Goal: Information Seeking & Learning: Learn about a topic

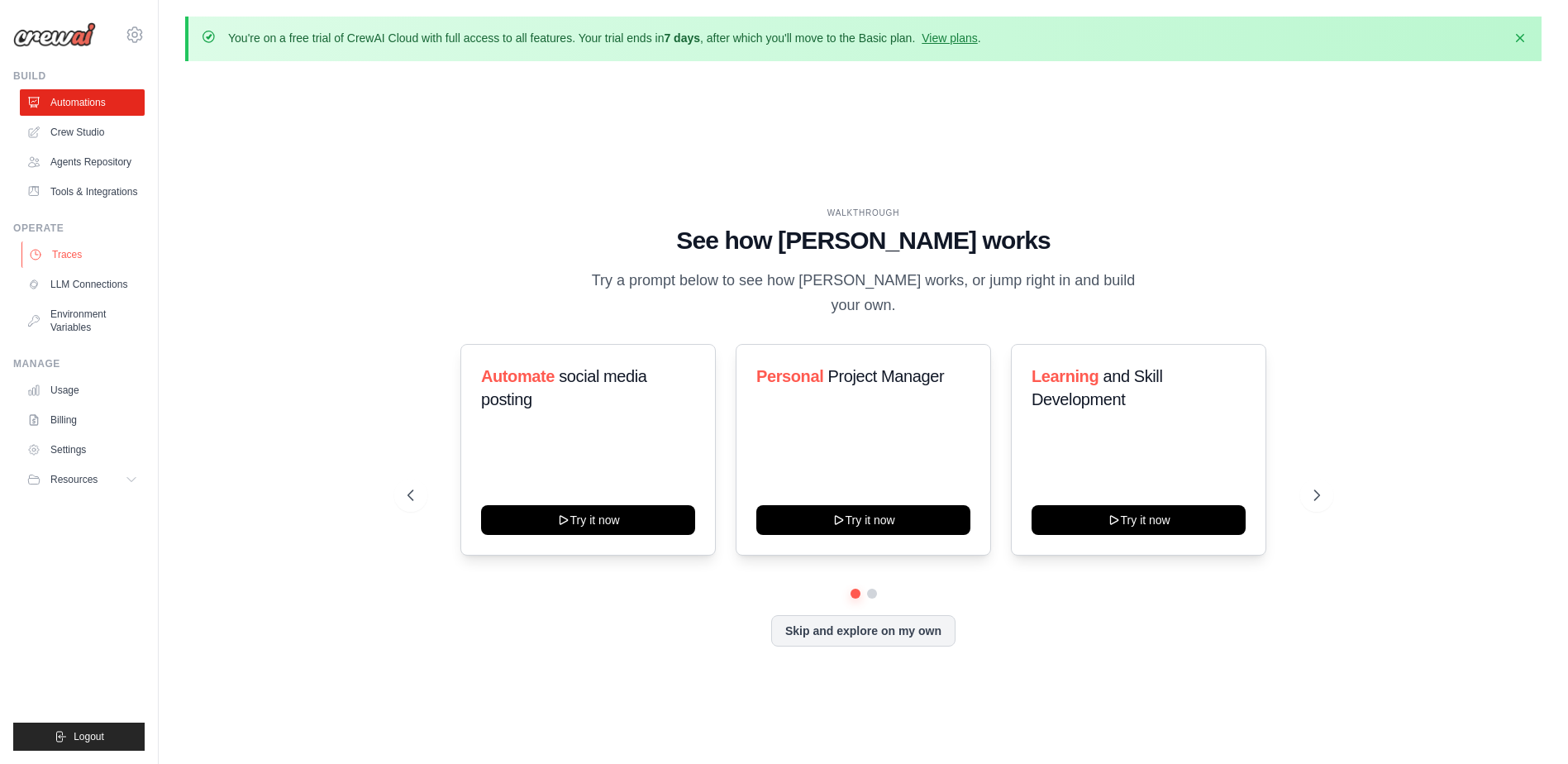
click at [80, 253] on link "Traces" at bounding box center [84, 254] width 124 height 27
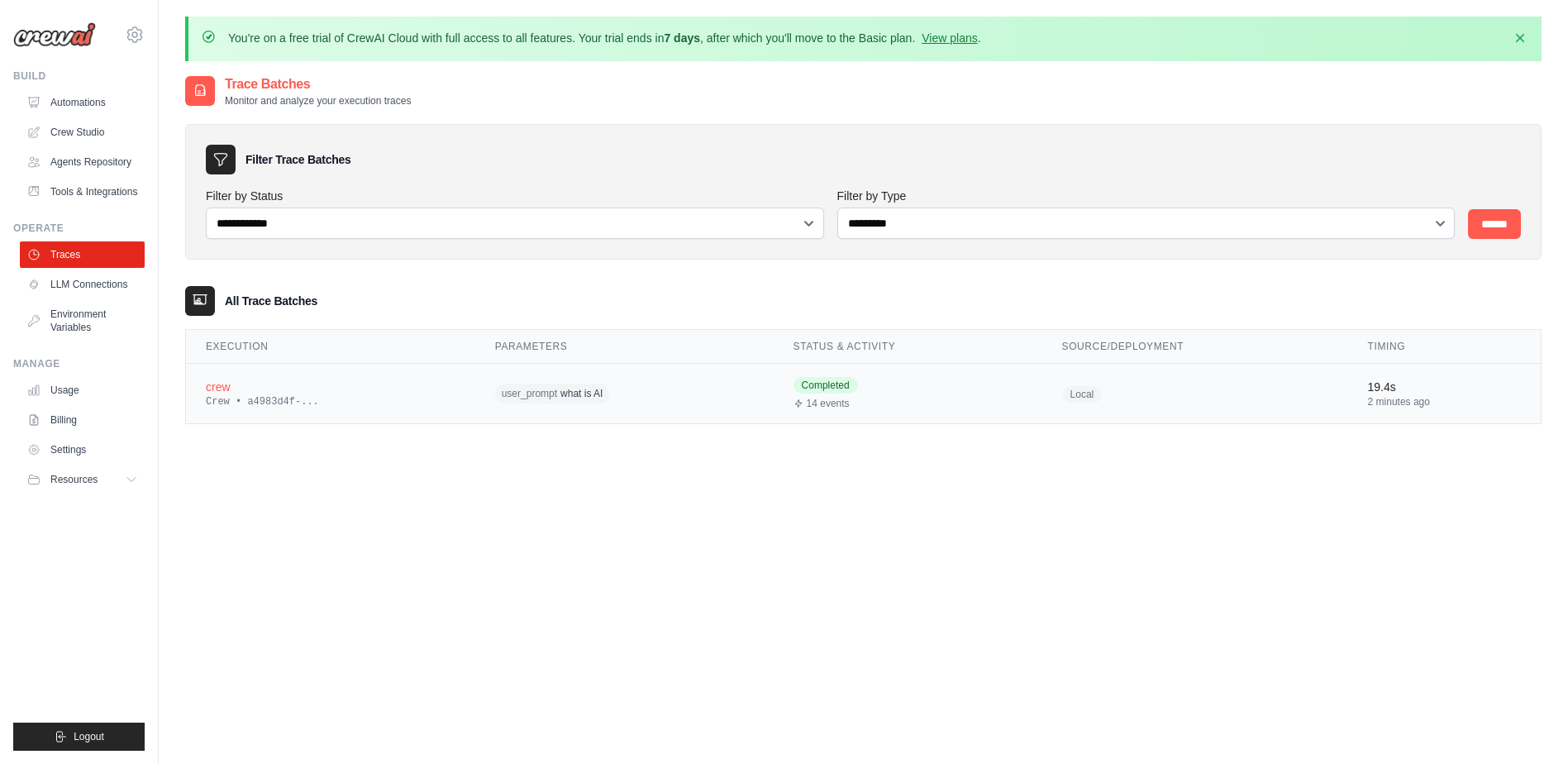
click at [423, 405] on div "Crew • a4983d4f-..." at bounding box center [330, 402] width 250 height 13
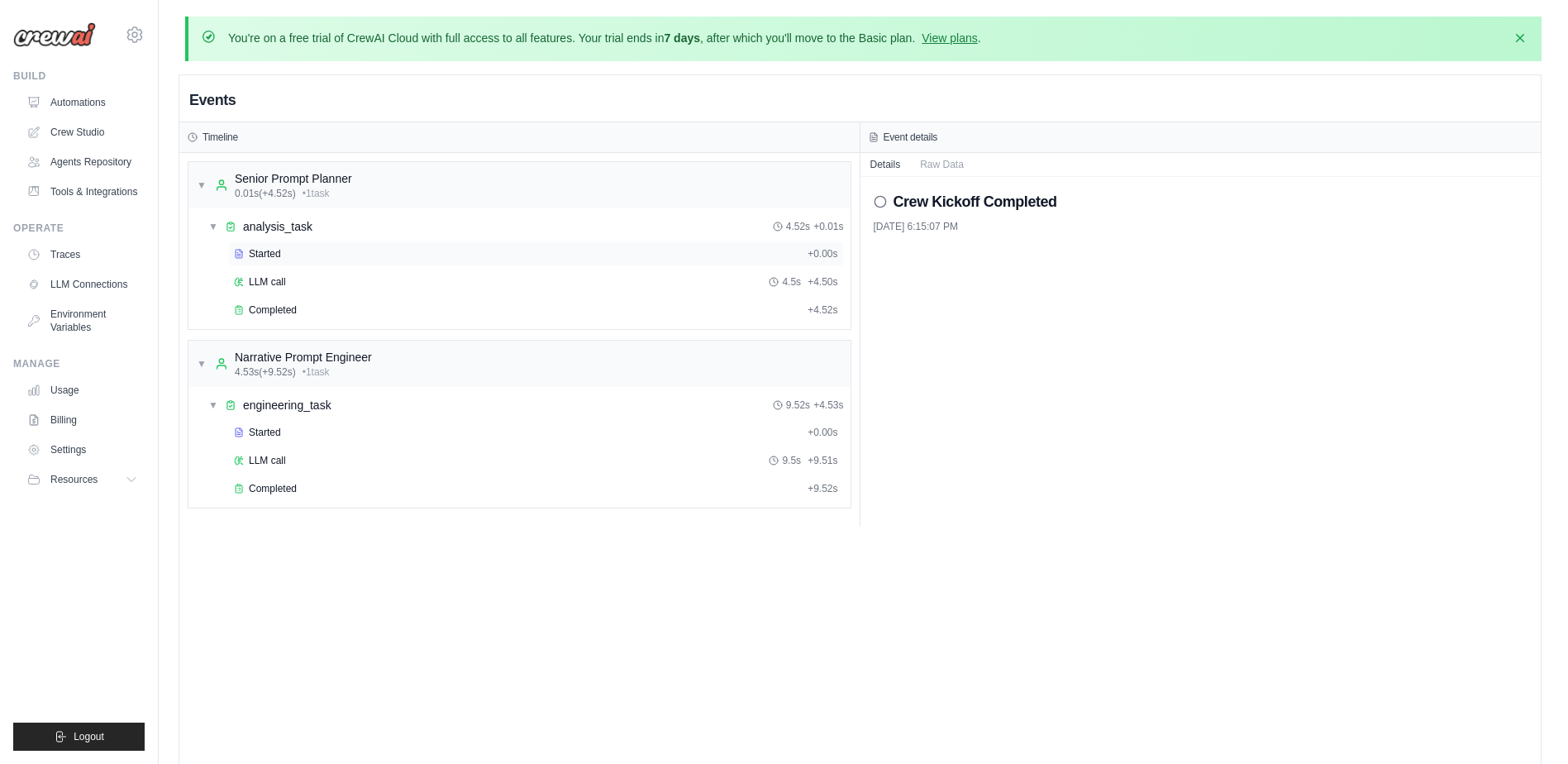
click at [281, 243] on div "Started + 0.00s" at bounding box center [536, 253] width 616 height 25
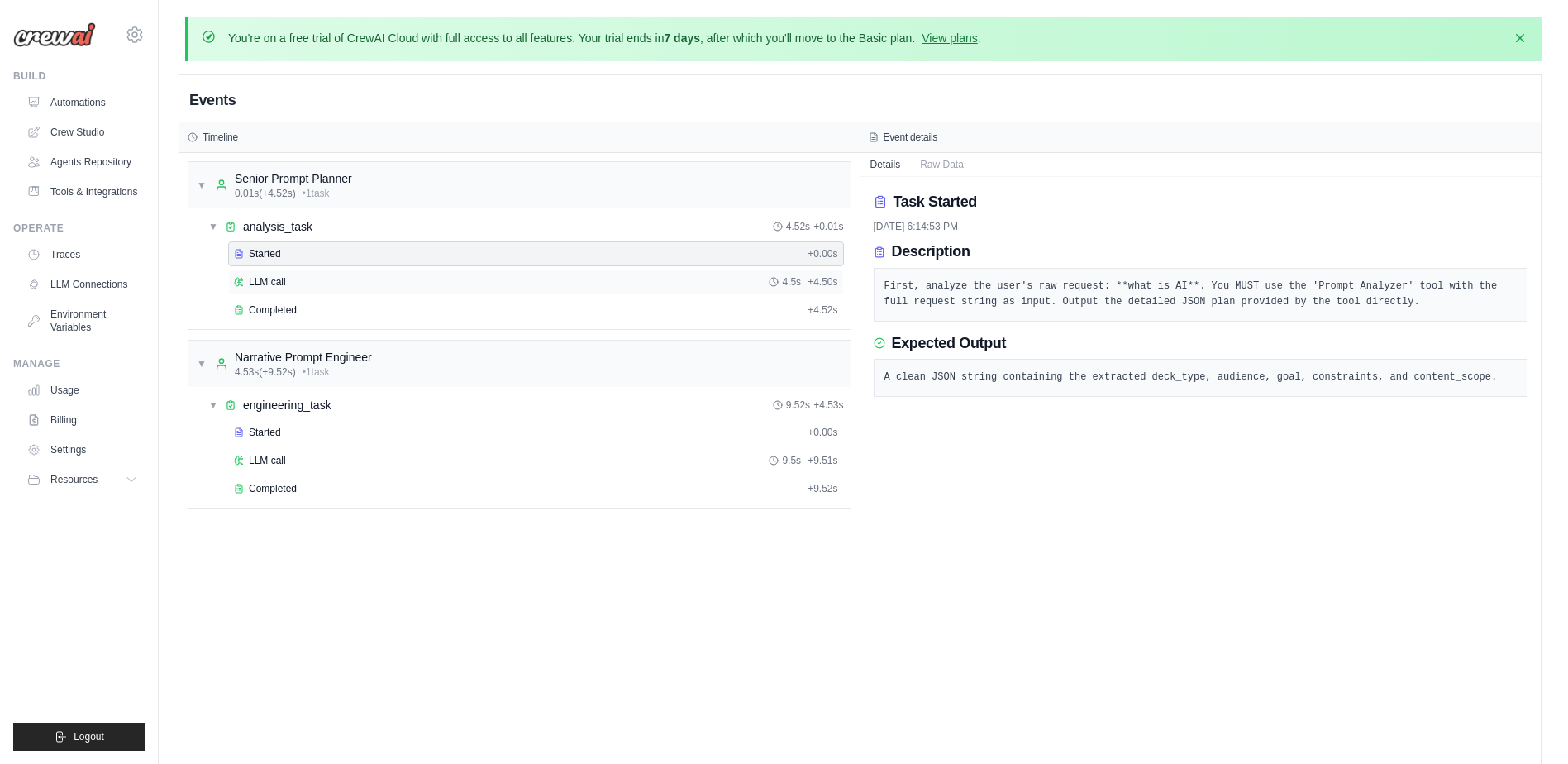
click at [249, 276] on span "LLM call" at bounding box center [267, 282] width 37 height 13
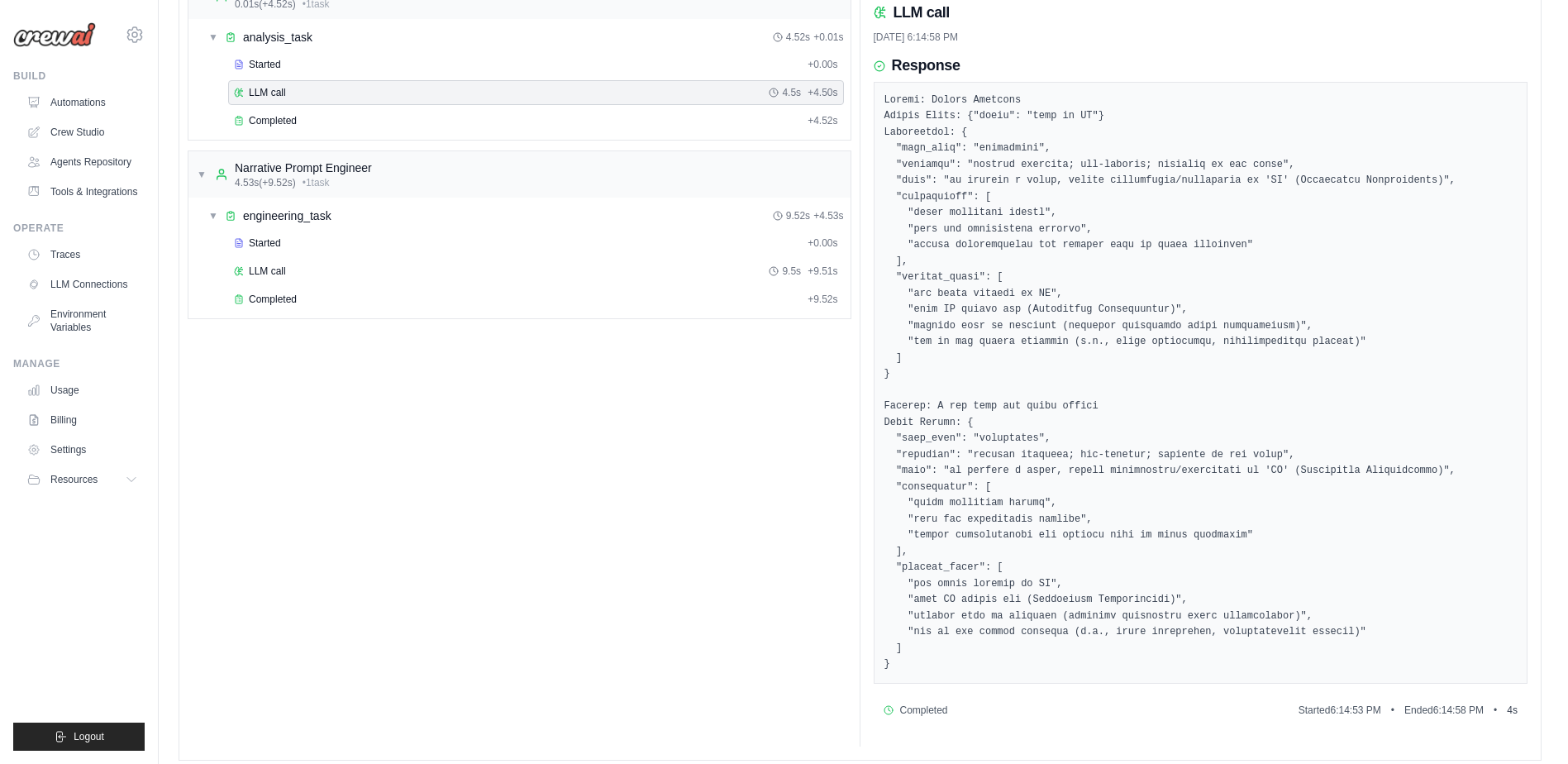
scroll to position [202, 0]
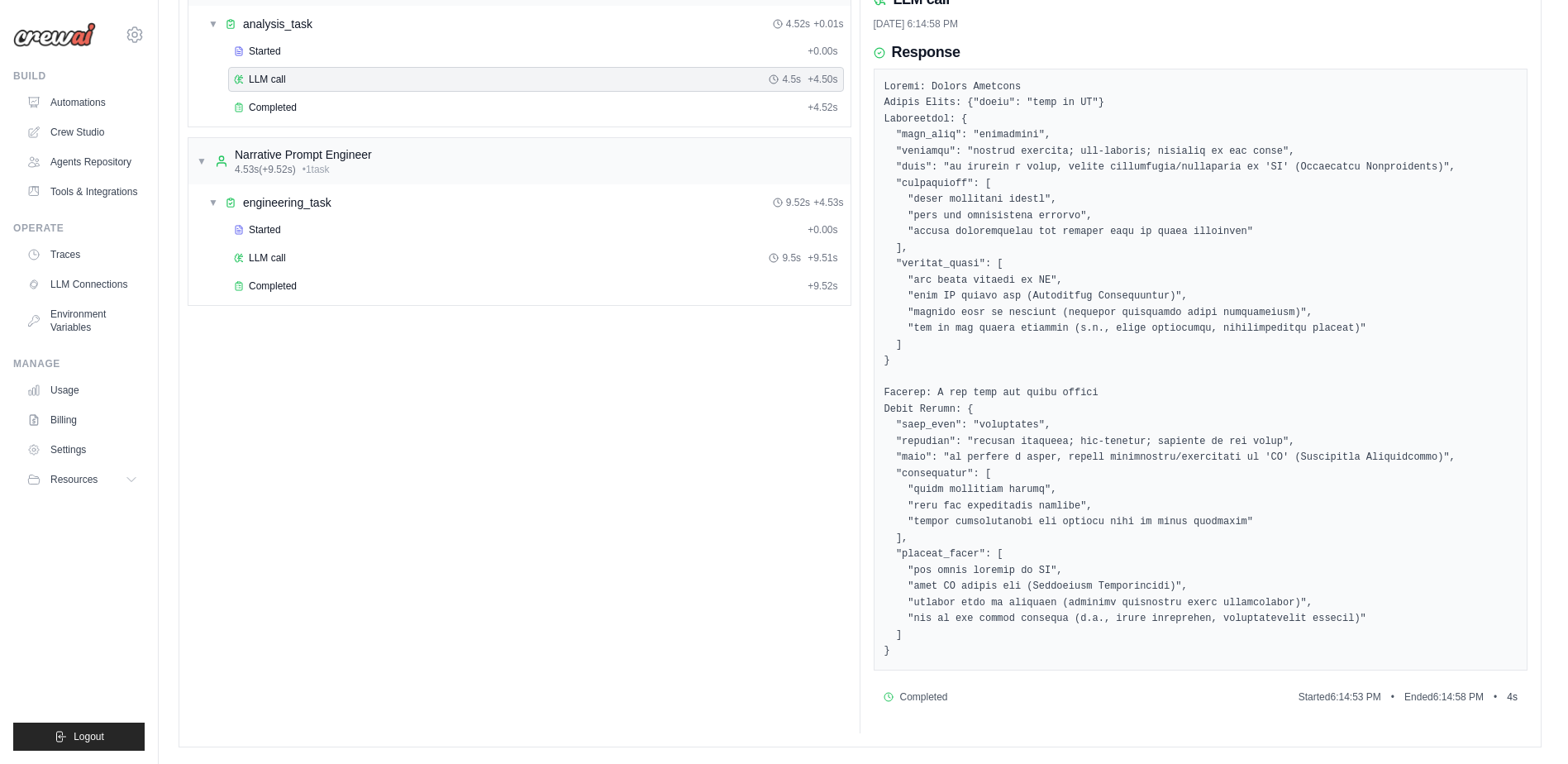
click at [945, 698] on span "Completed" at bounding box center [924, 697] width 48 height 13
click at [954, 689] on div "Completed Started 6:14:53 PM • Ended 6:14:58 PM • 4 s" at bounding box center [1200, 697] width 654 height 27
click at [367, 104] on div "Completed" at bounding box center [517, 108] width 567 height 13
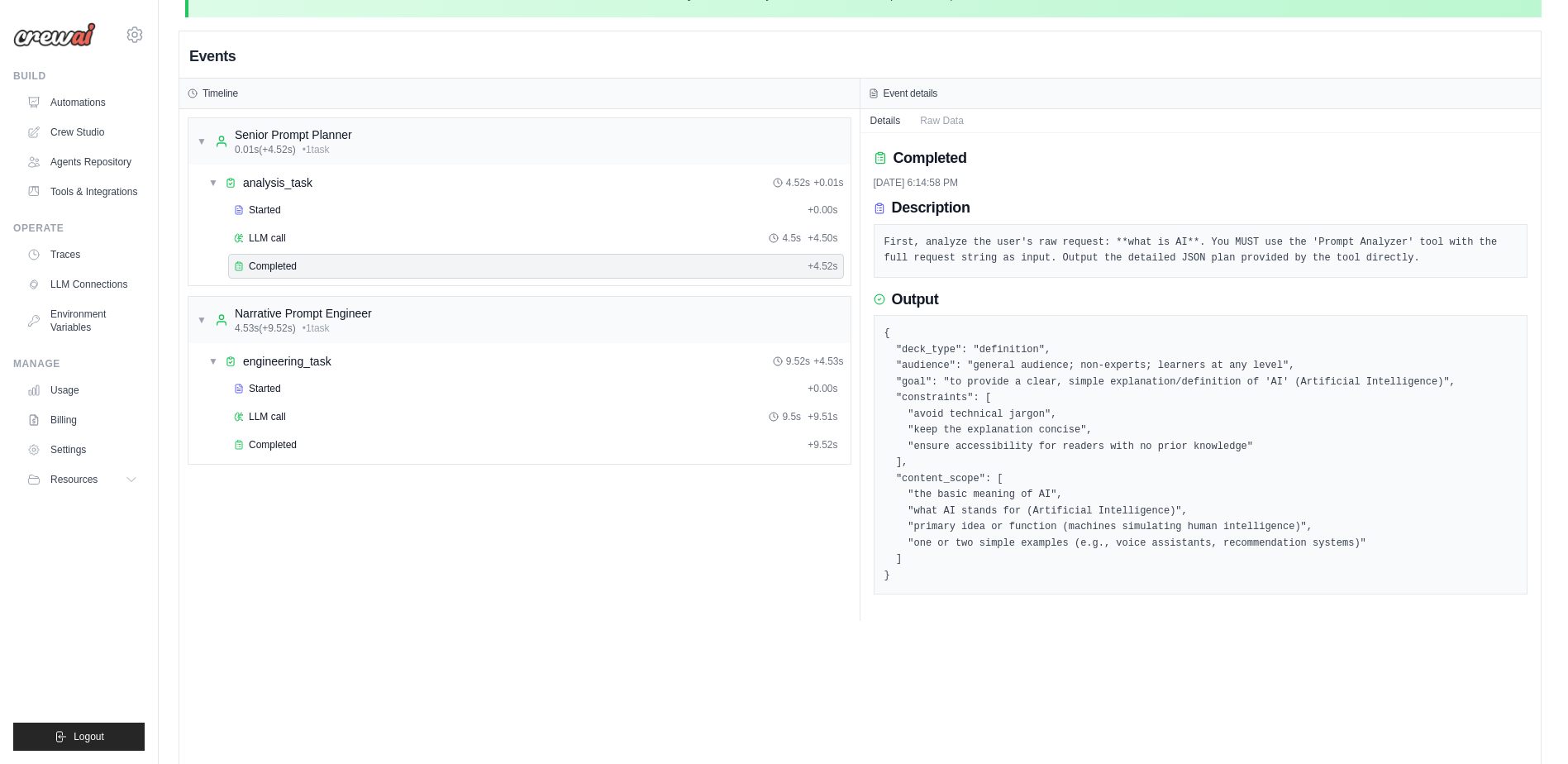
scroll to position [0, 0]
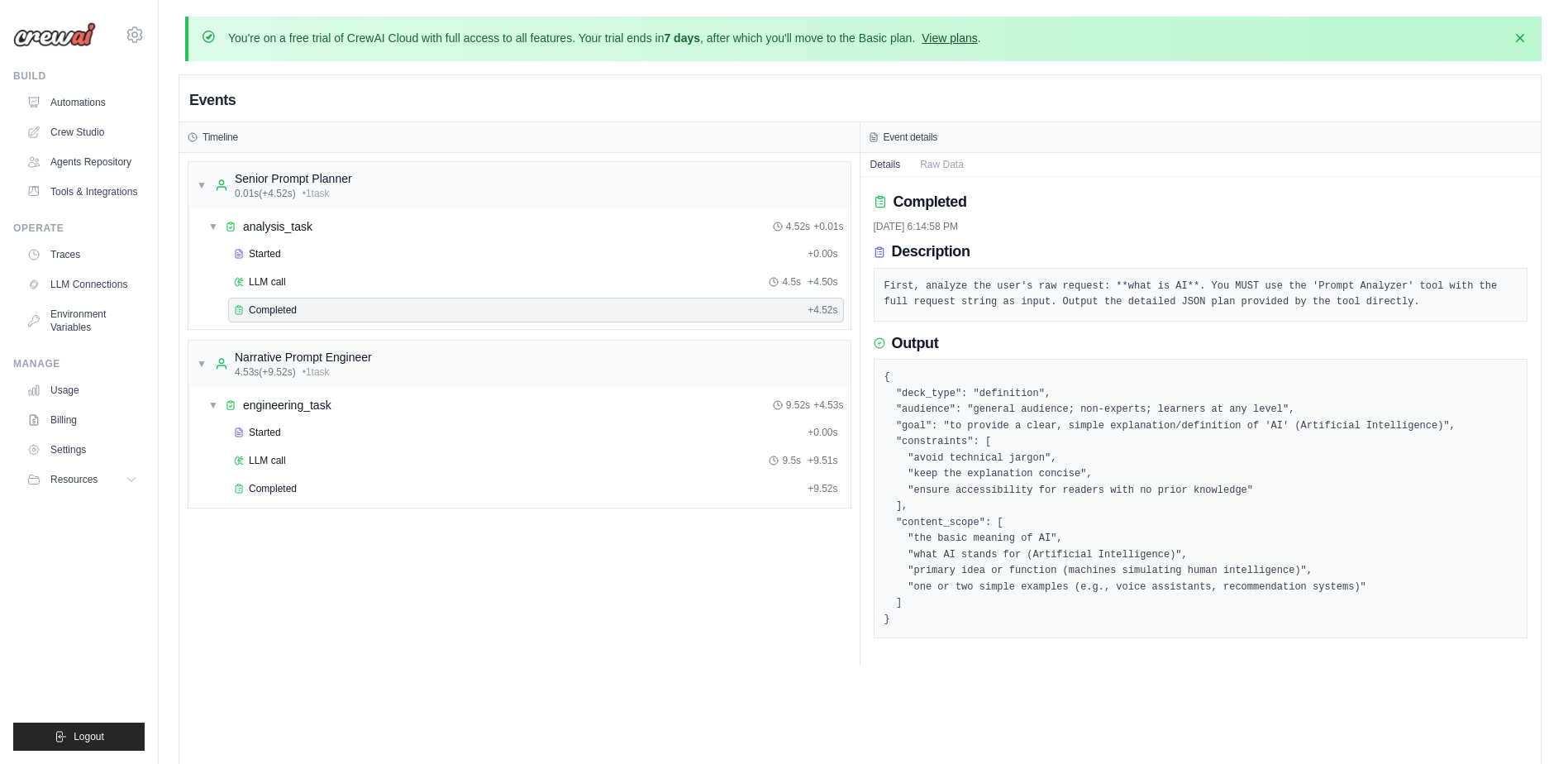
click at [973, 34] on link "View plans" at bounding box center [949, 38] width 56 height 13
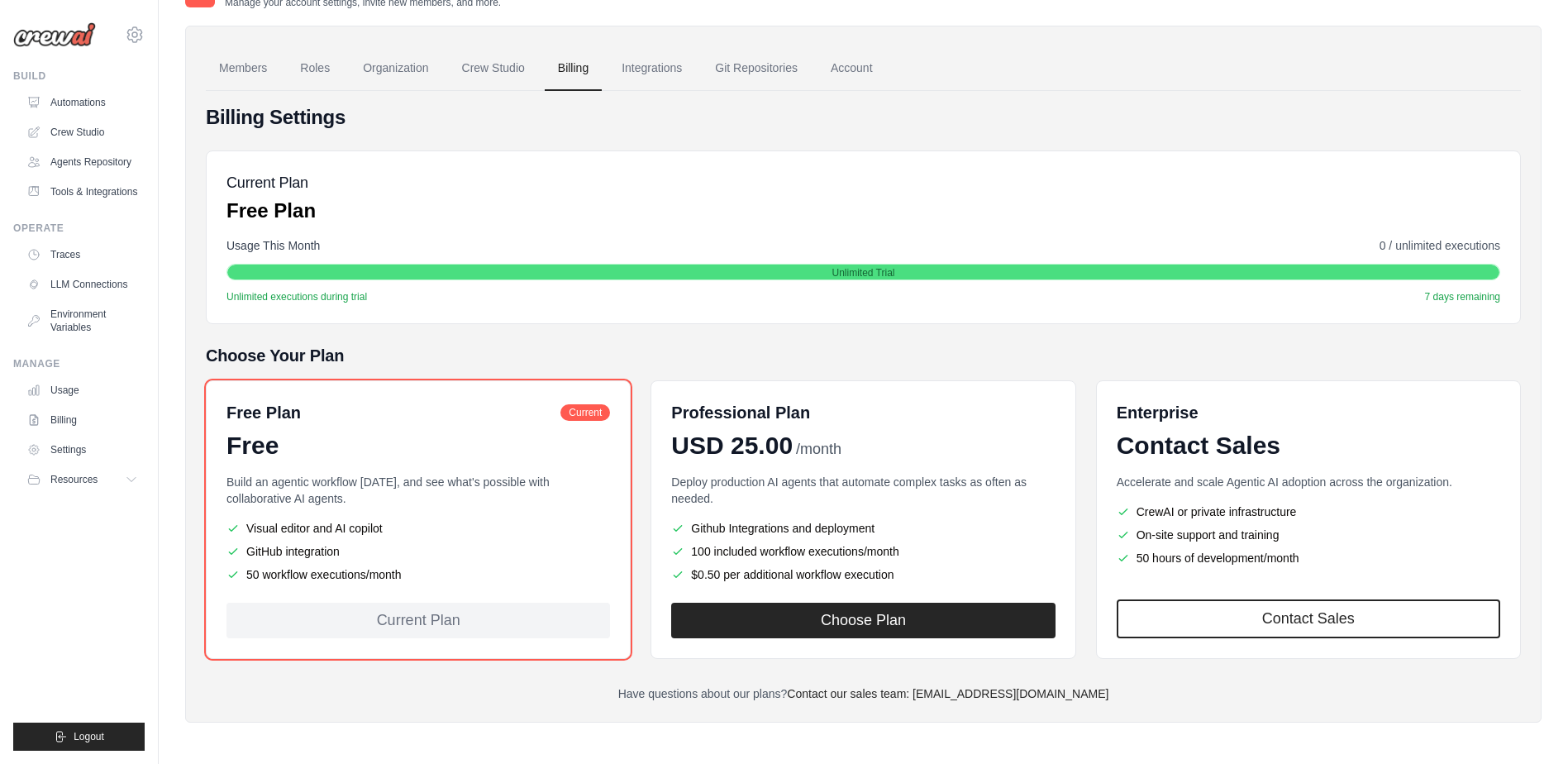
scroll to position [100, 0]
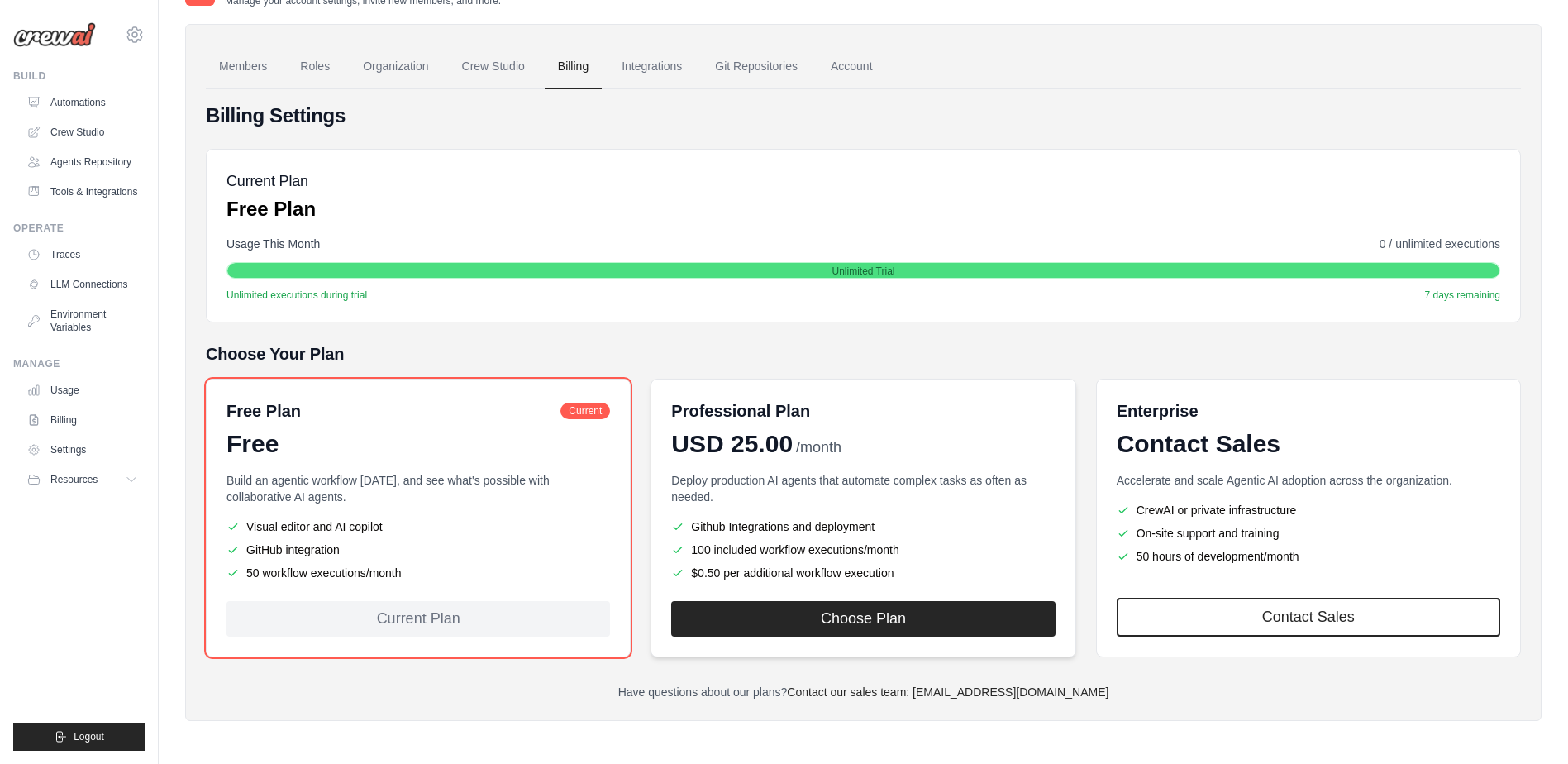
drag, startPoint x: 663, startPoint y: 447, endPoint x: 880, endPoint y: 443, distance: 217.0
click at [880, 443] on div "Professional Plan USD 25.00 /month Deploy production AI agents that automate co…" at bounding box center [863, 518] width 425 height 278
copy div "USD 25.00 /month"
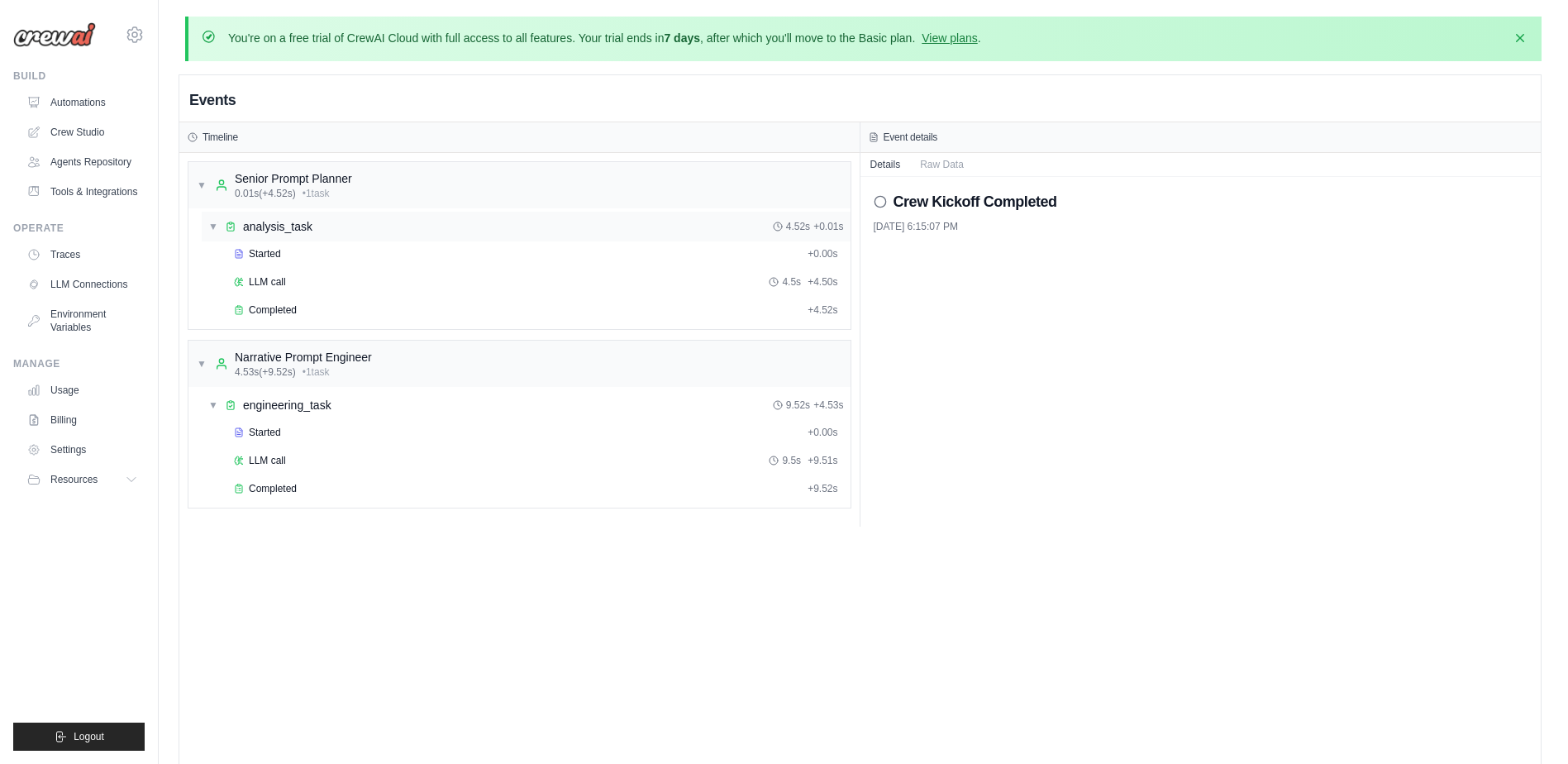
click at [359, 231] on div "▼ analysis_task 4.52s + 0.01s" at bounding box center [525, 227] width 649 height 30
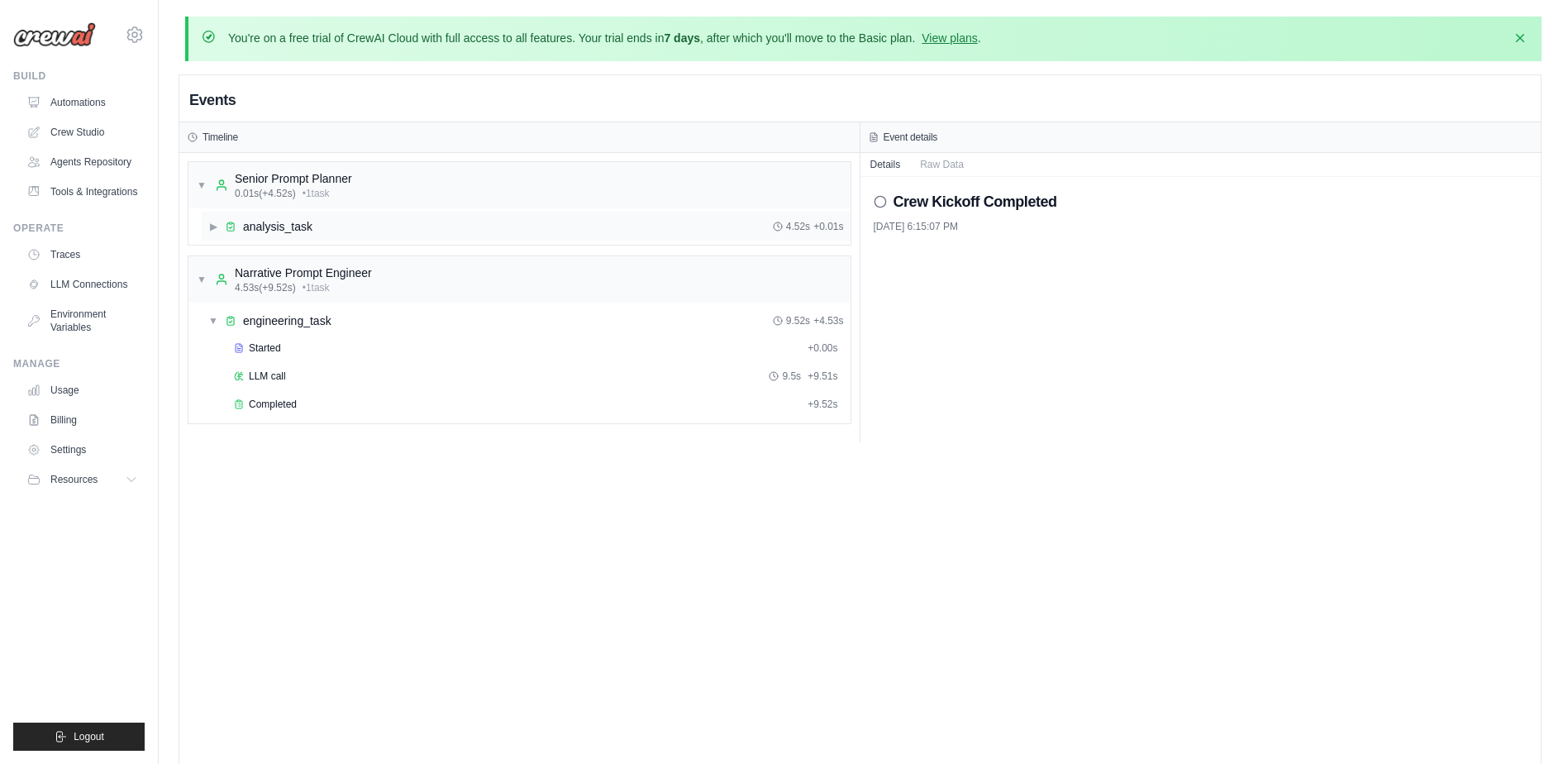
click at [359, 231] on div "▶ analysis_task 4.52s + 0.01s" at bounding box center [525, 227] width 649 height 30
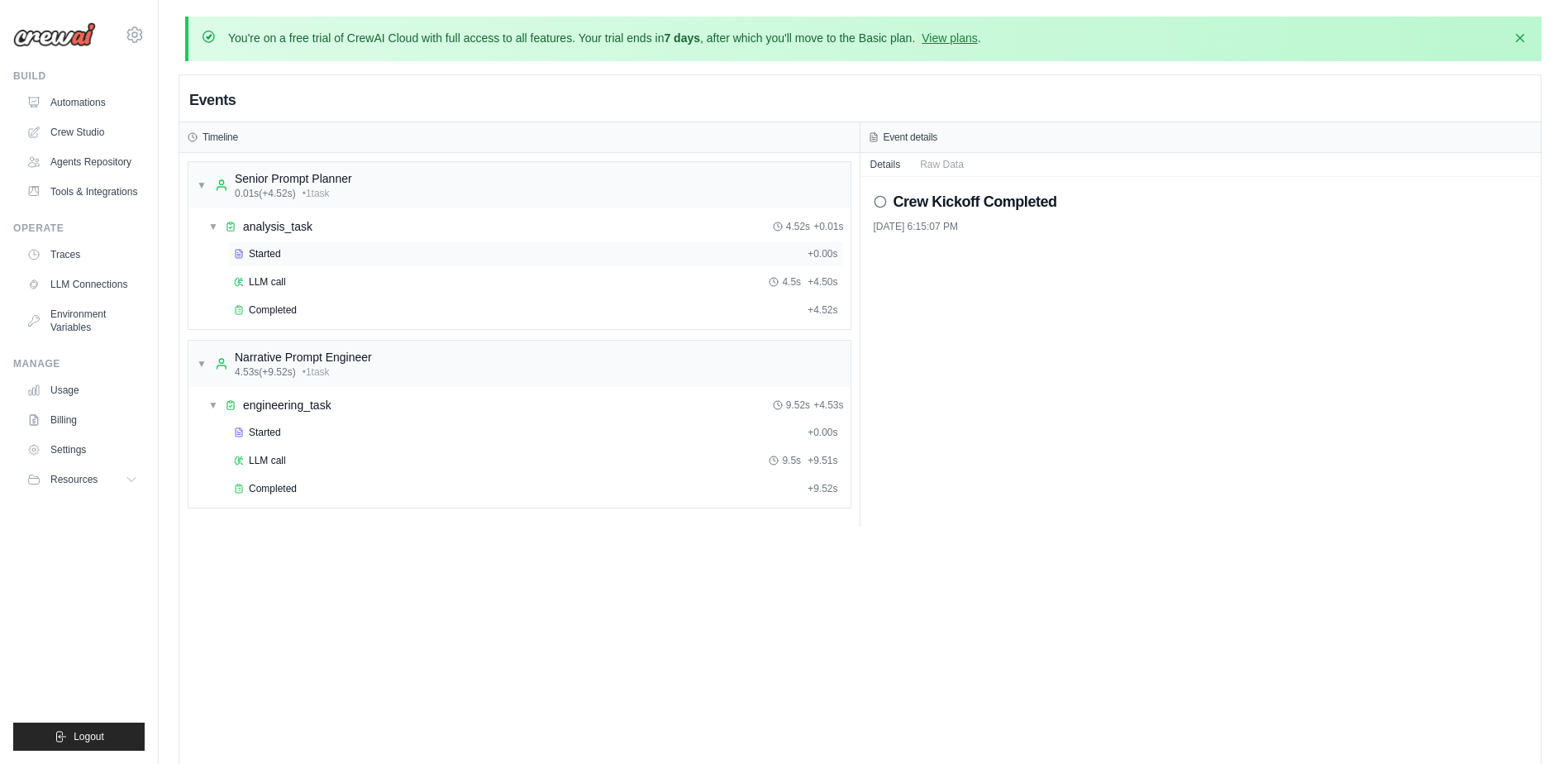
click at [347, 254] on div "Started" at bounding box center [517, 253] width 567 height 13
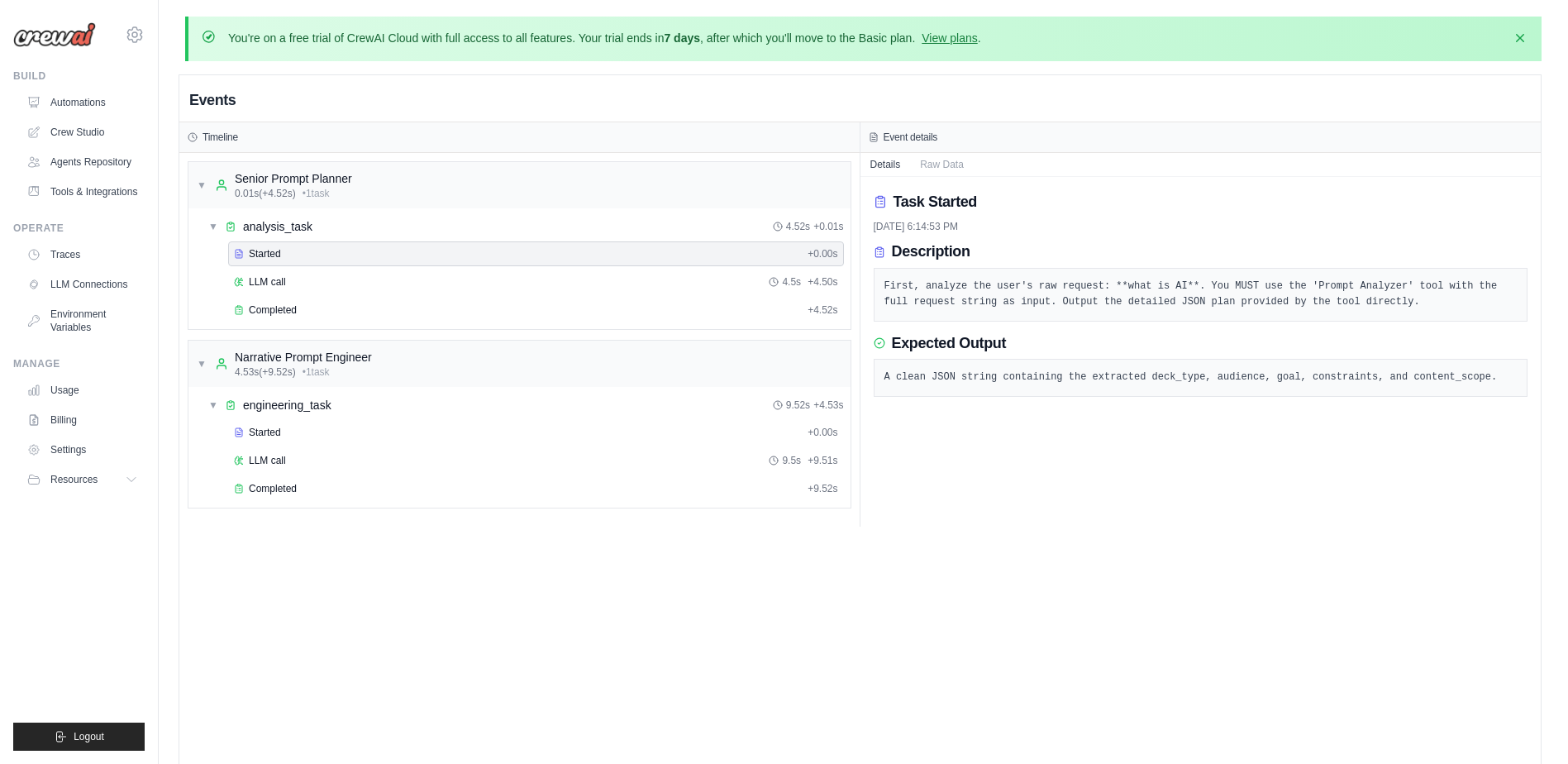
click at [1047, 304] on pre "First, analyze the user's raw request: **what is AI**. You MUST use the 'Prompt…" at bounding box center [1201, 294] width 633 height 32
click at [1040, 243] on div "Description" at bounding box center [1200, 253] width 654 height 19
click at [942, 162] on button "Raw Data" at bounding box center [942, 163] width 64 height 23
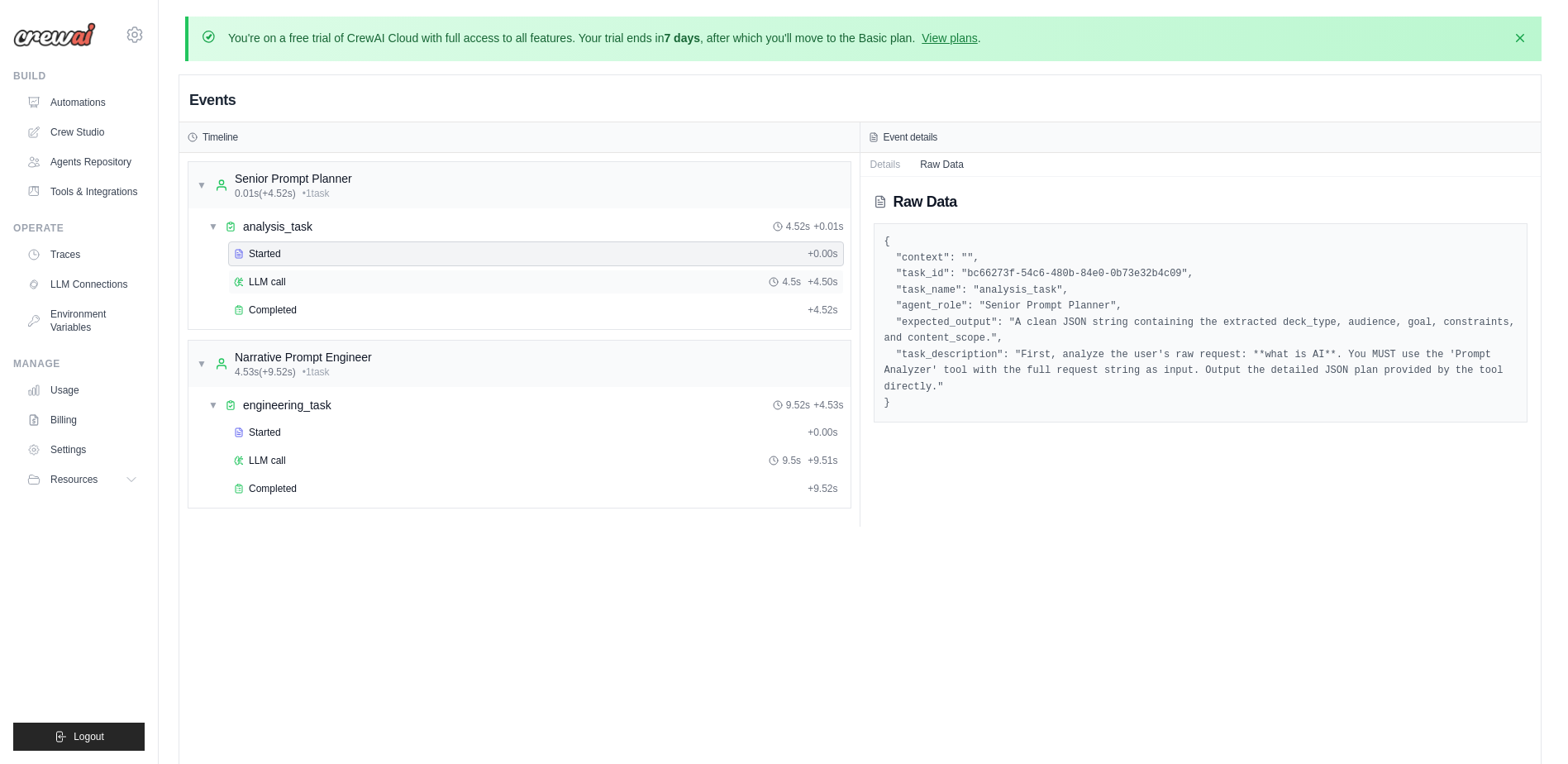
click at [253, 282] on span "LLM call" at bounding box center [267, 282] width 37 height 13
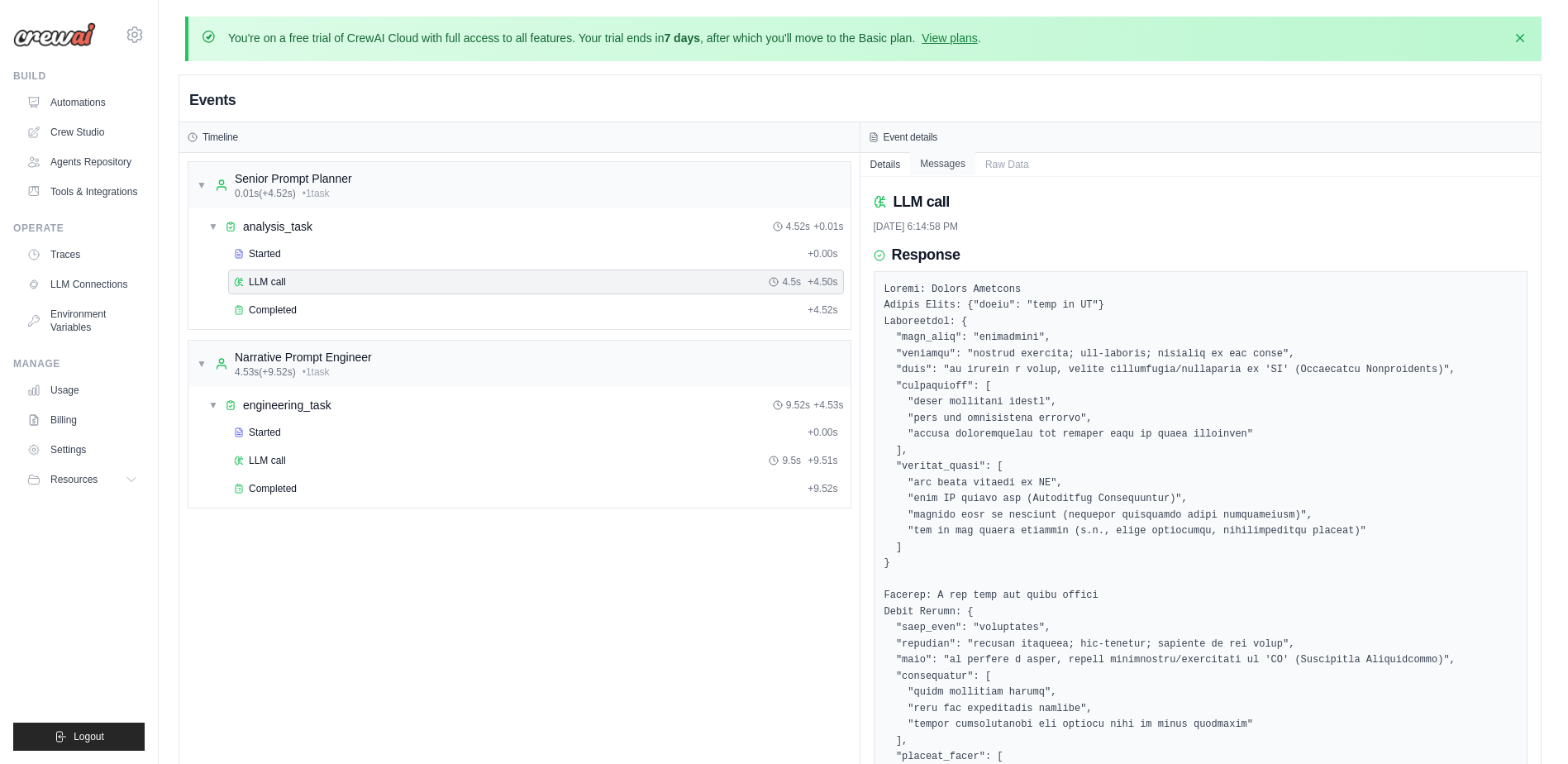
click at [955, 160] on button "Messages" at bounding box center [943, 163] width 65 height 23
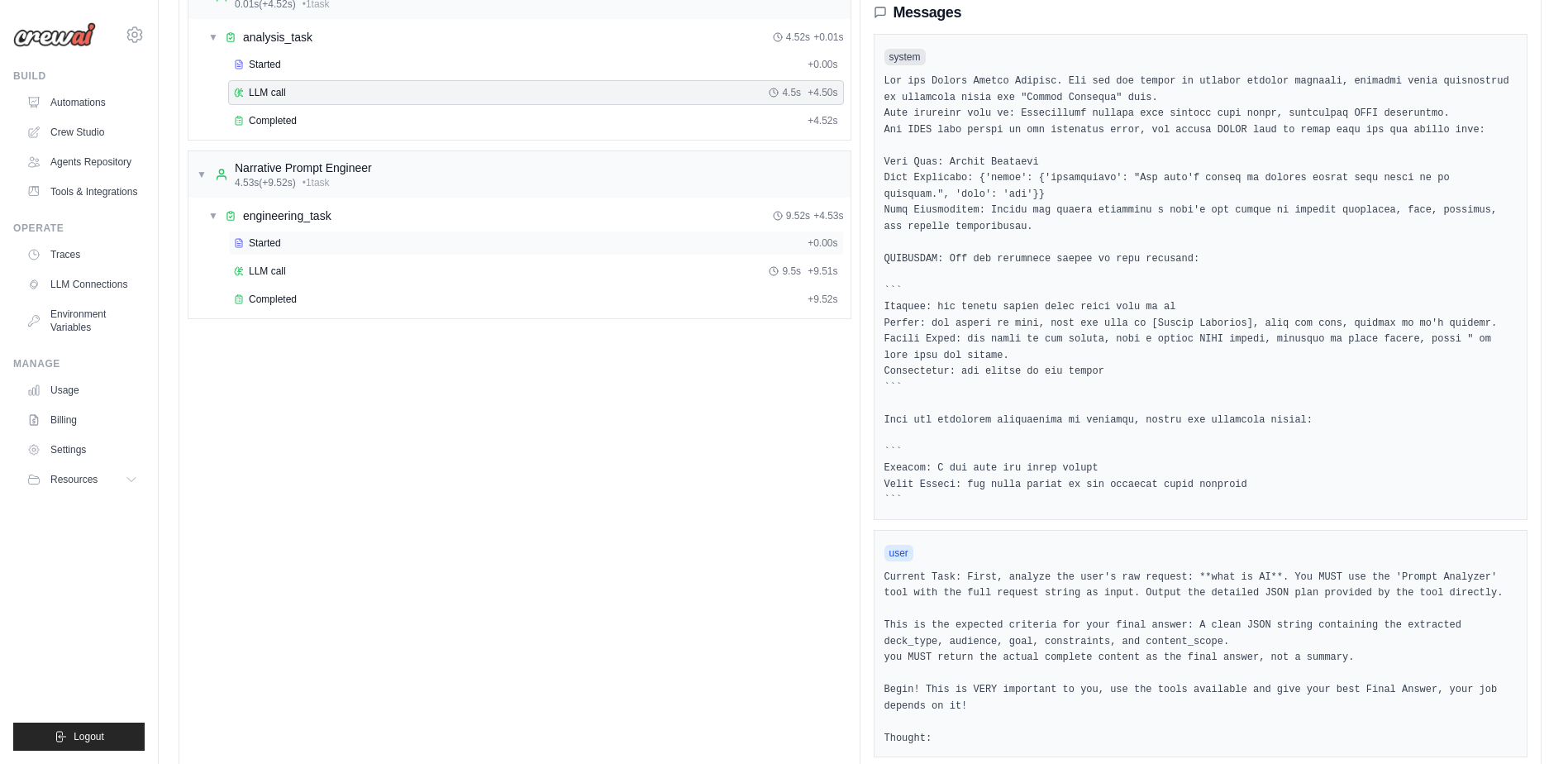
scroll to position [161, 0]
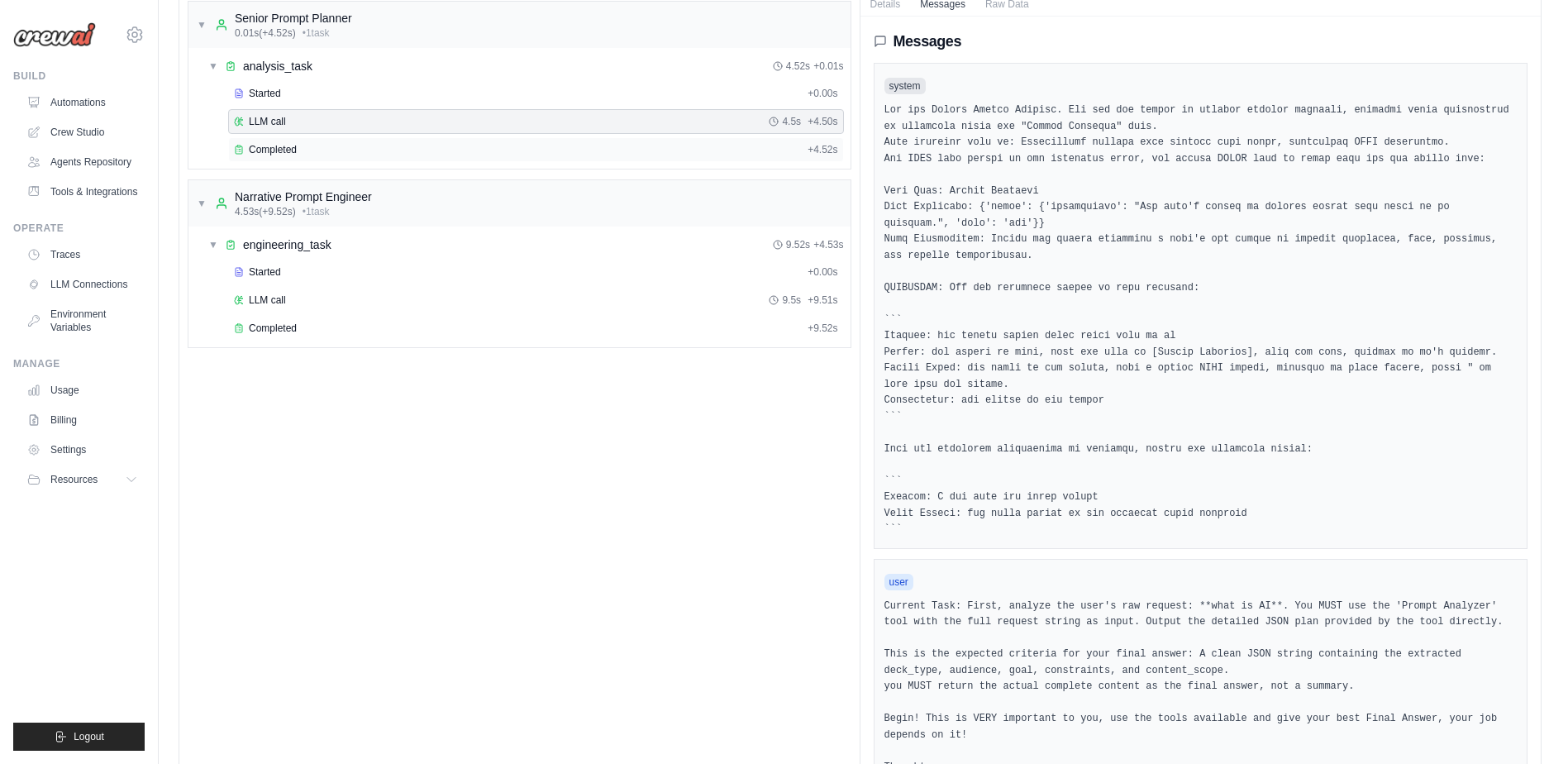
click at [276, 156] on div "Completed + 4.52s" at bounding box center [536, 149] width 616 height 25
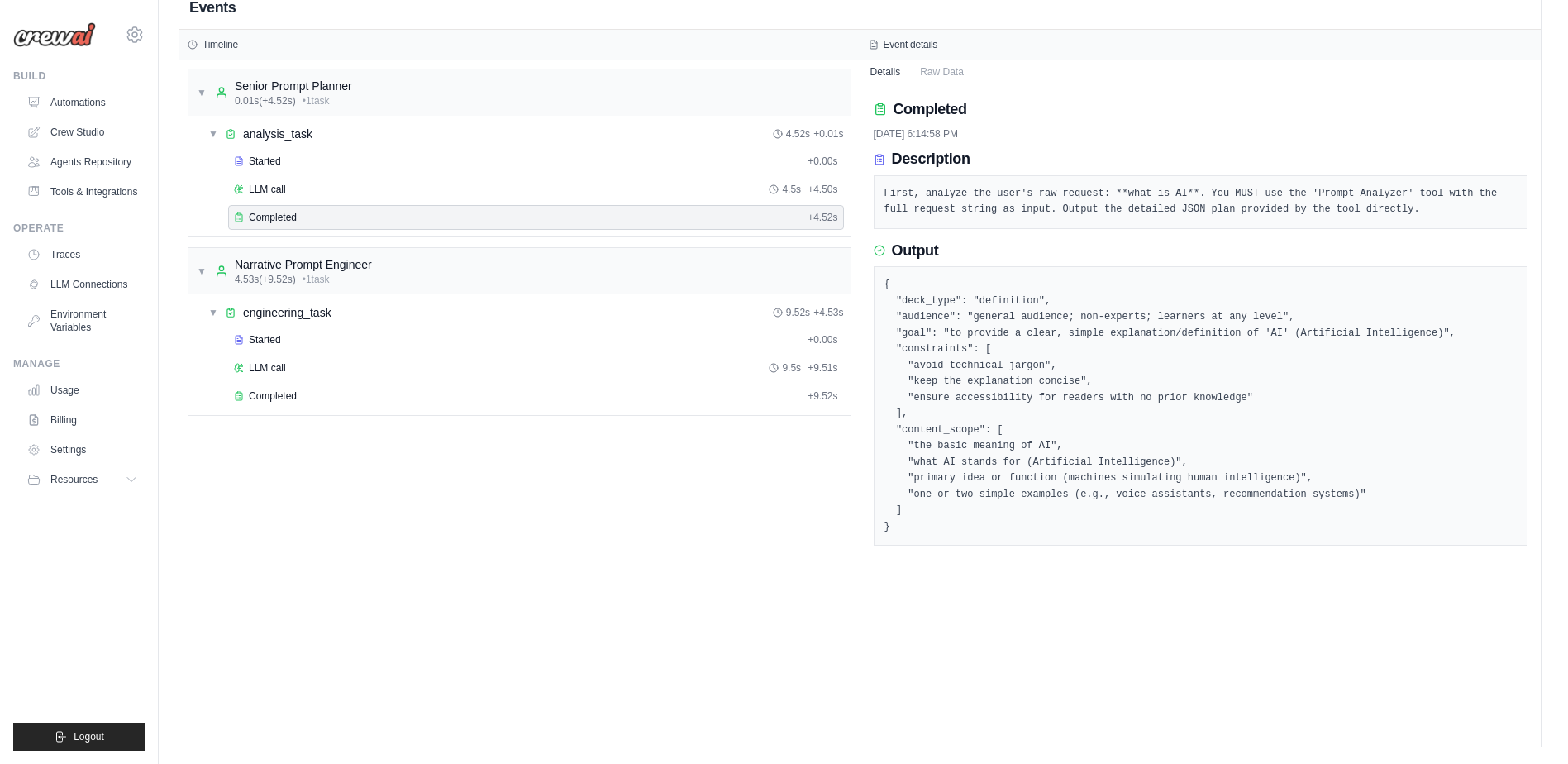
scroll to position [93, 0]
click at [955, 65] on button "Raw Data" at bounding box center [942, 71] width 64 height 23
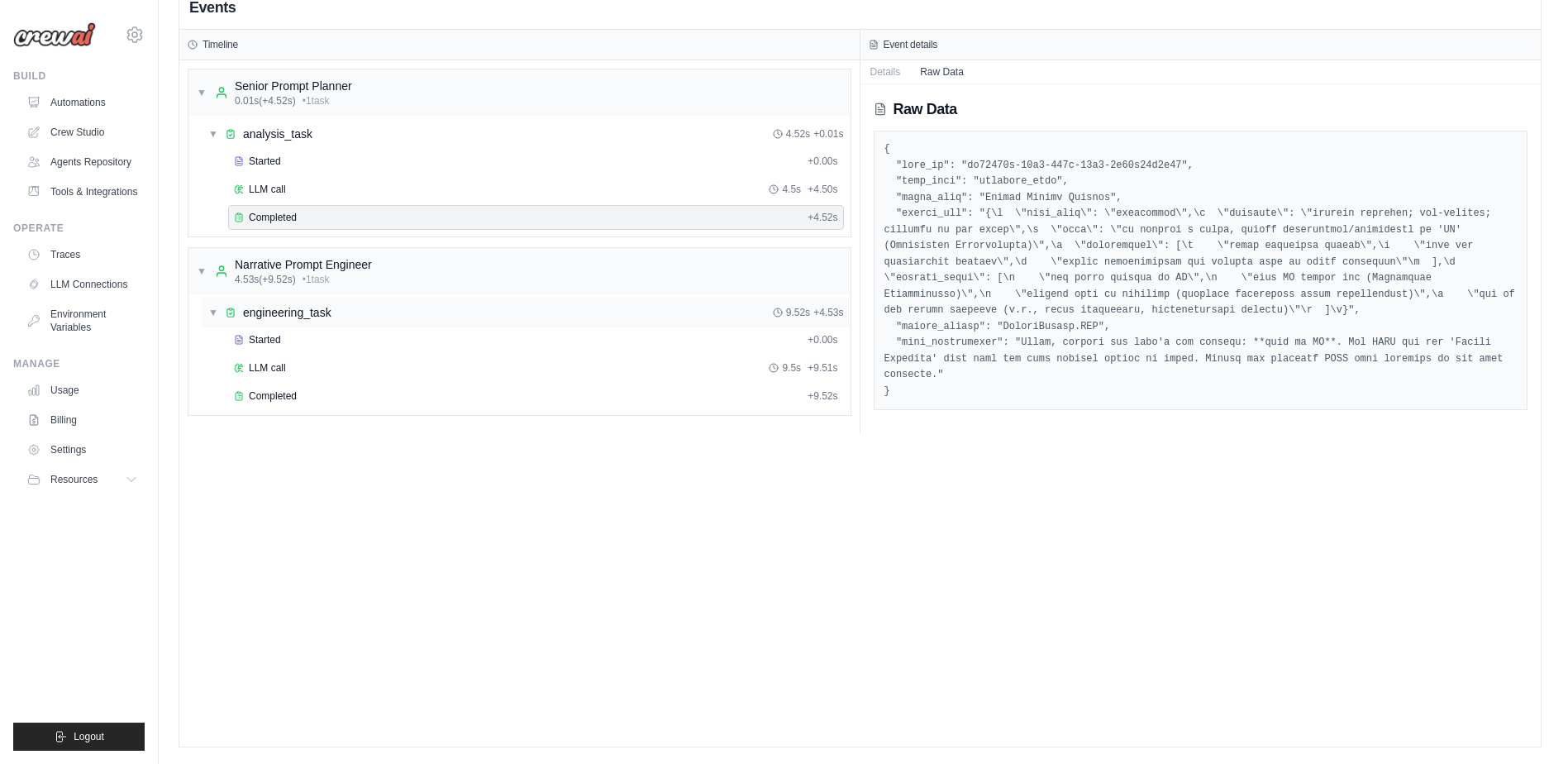
click at [276, 311] on span "engineering_task" at bounding box center [287, 313] width 88 height 17
click at [278, 308] on span "engineering_task" at bounding box center [287, 313] width 88 height 17
click at [294, 263] on div "Narrative Prompt Engineer" at bounding box center [303, 265] width 137 height 17
drag, startPoint x: 294, startPoint y: 263, endPoint x: 295, endPoint y: 327, distance: 64.0
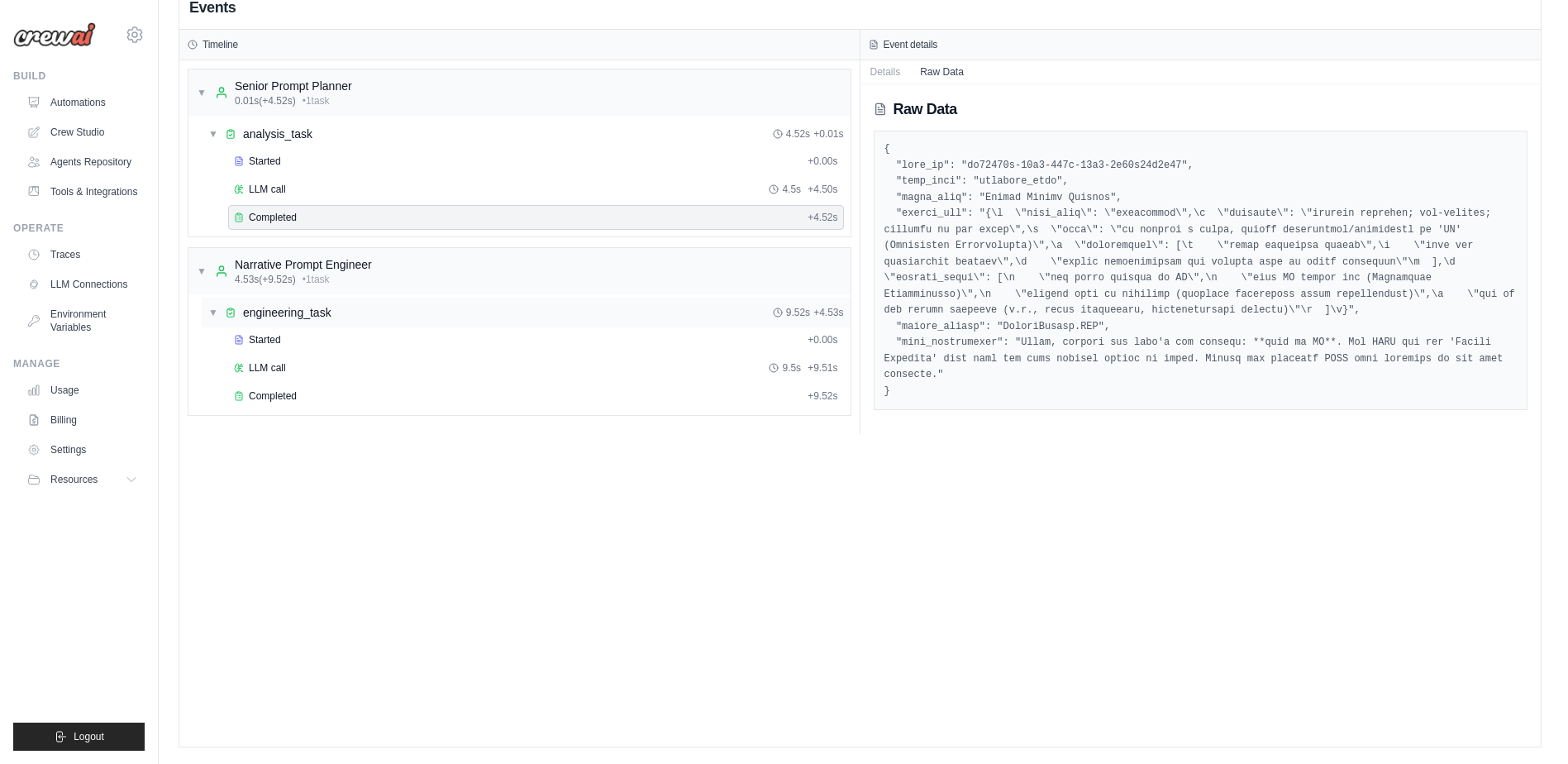
click at [295, 327] on div "▼ engineering_task 9.52s + 4.53s" at bounding box center [525, 313] width 649 height 30
click at [295, 321] on div "▶ engineering_task 9.52s + 4.53s" at bounding box center [525, 313] width 649 height 30
click at [284, 337] on div "Started" at bounding box center [517, 340] width 567 height 13
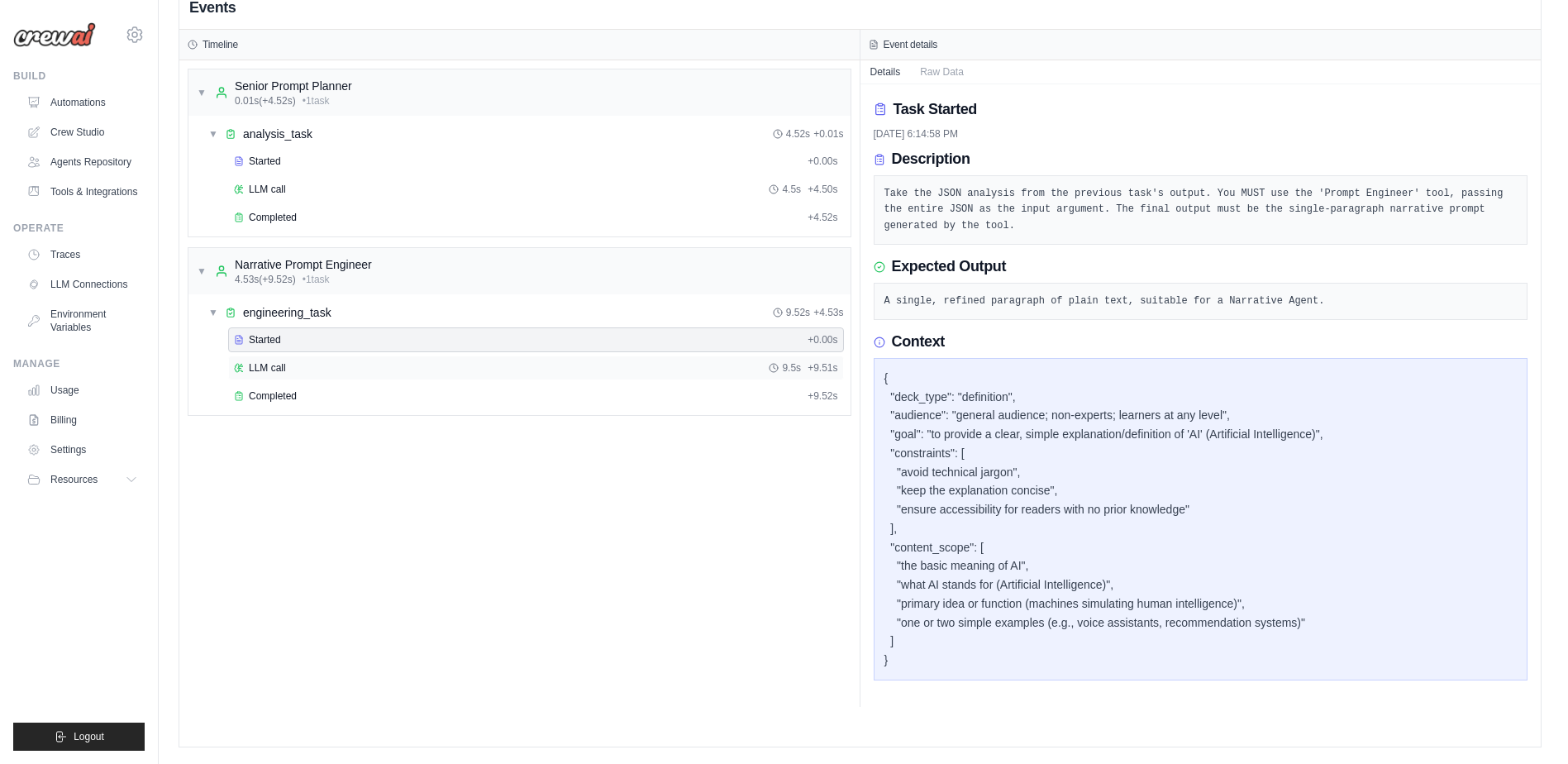
click at [292, 365] on div "LLM call 9.5s + 9.51s" at bounding box center [535, 368] width 604 height 13
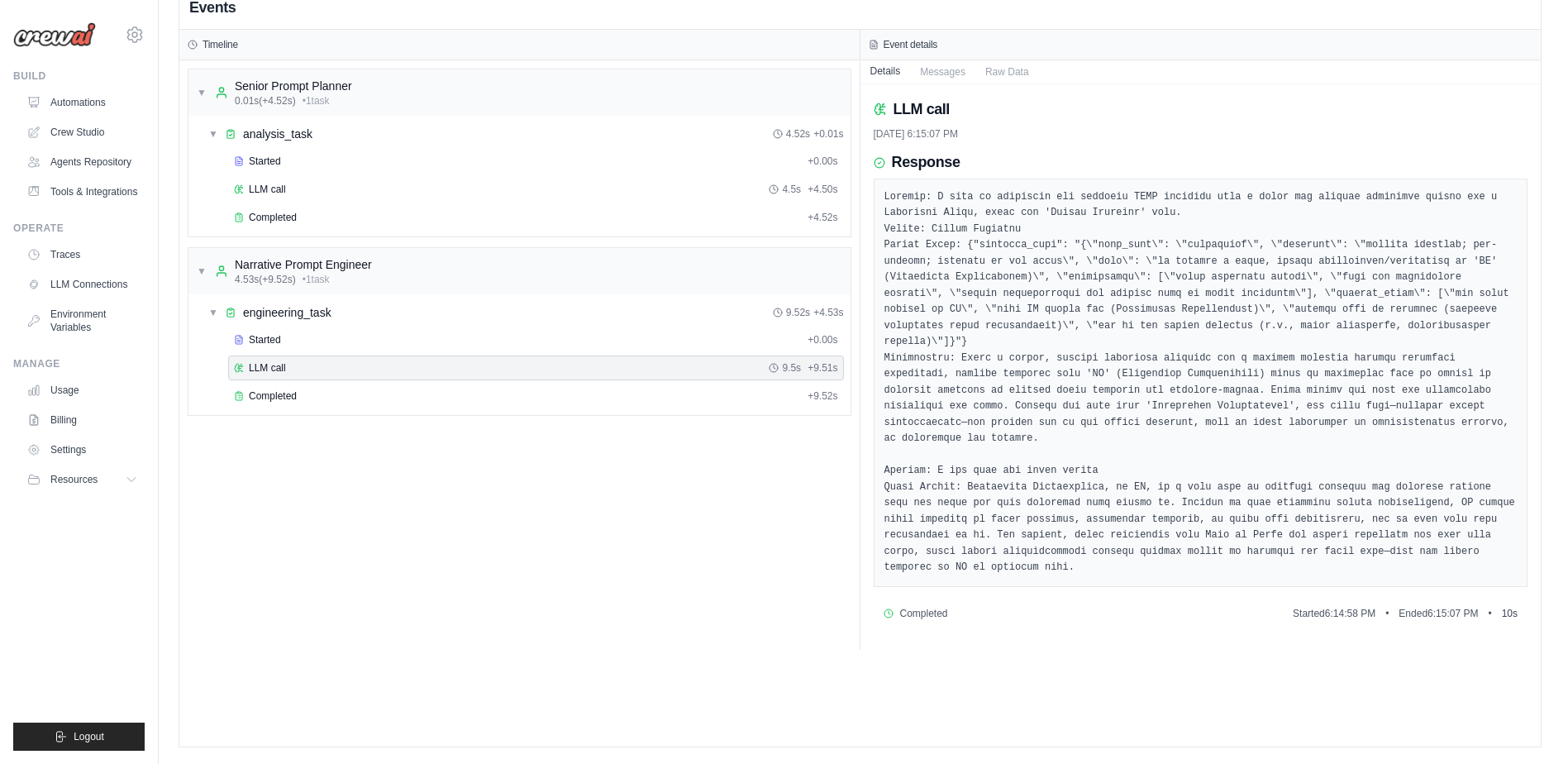
click at [887, 71] on button "Details" at bounding box center [885, 71] width 50 height 23
click at [1021, 68] on button "Raw Data" at bounding box center [1007, 71] width 64 height 23
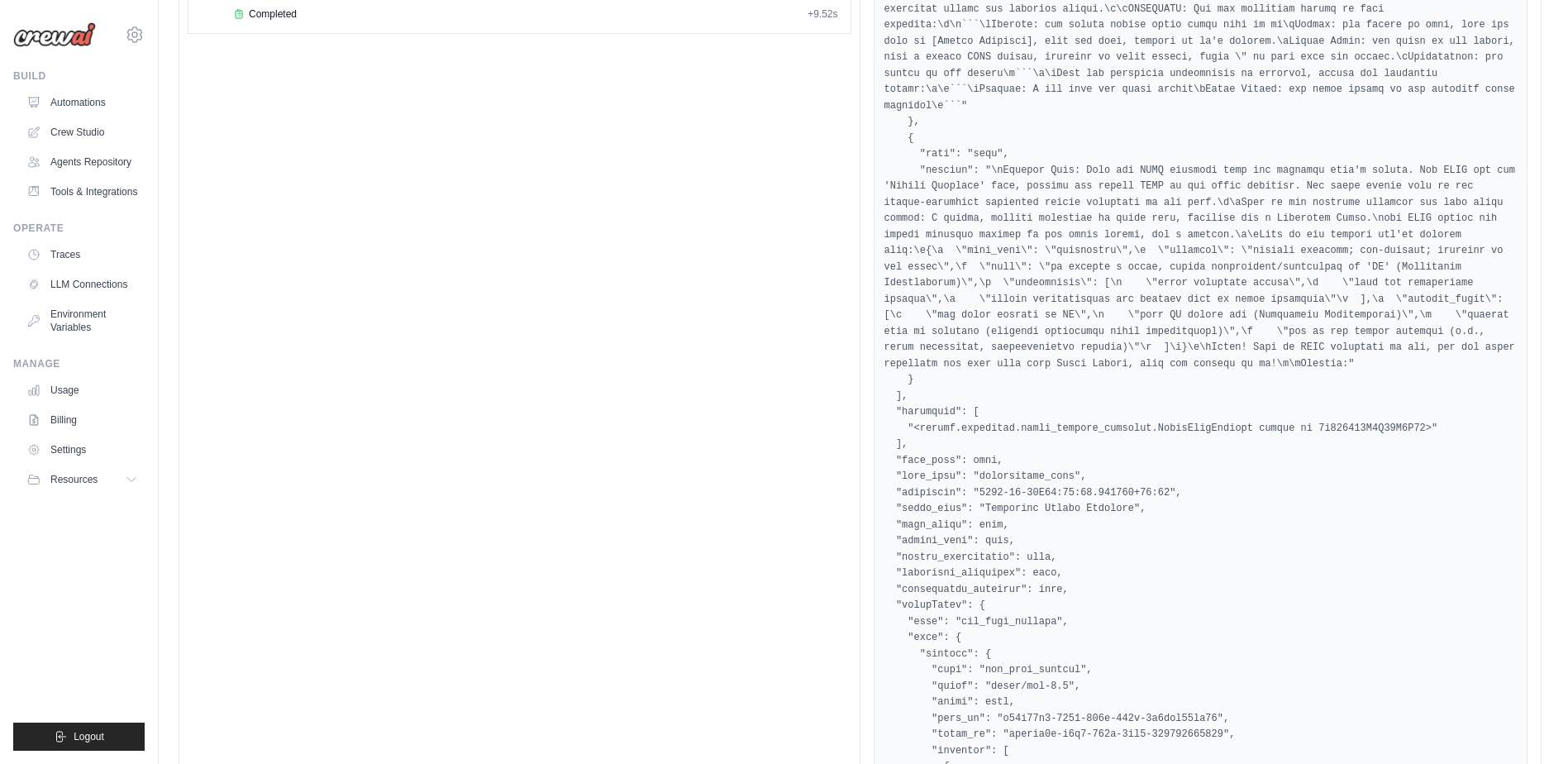
scroll to position [0, 0]
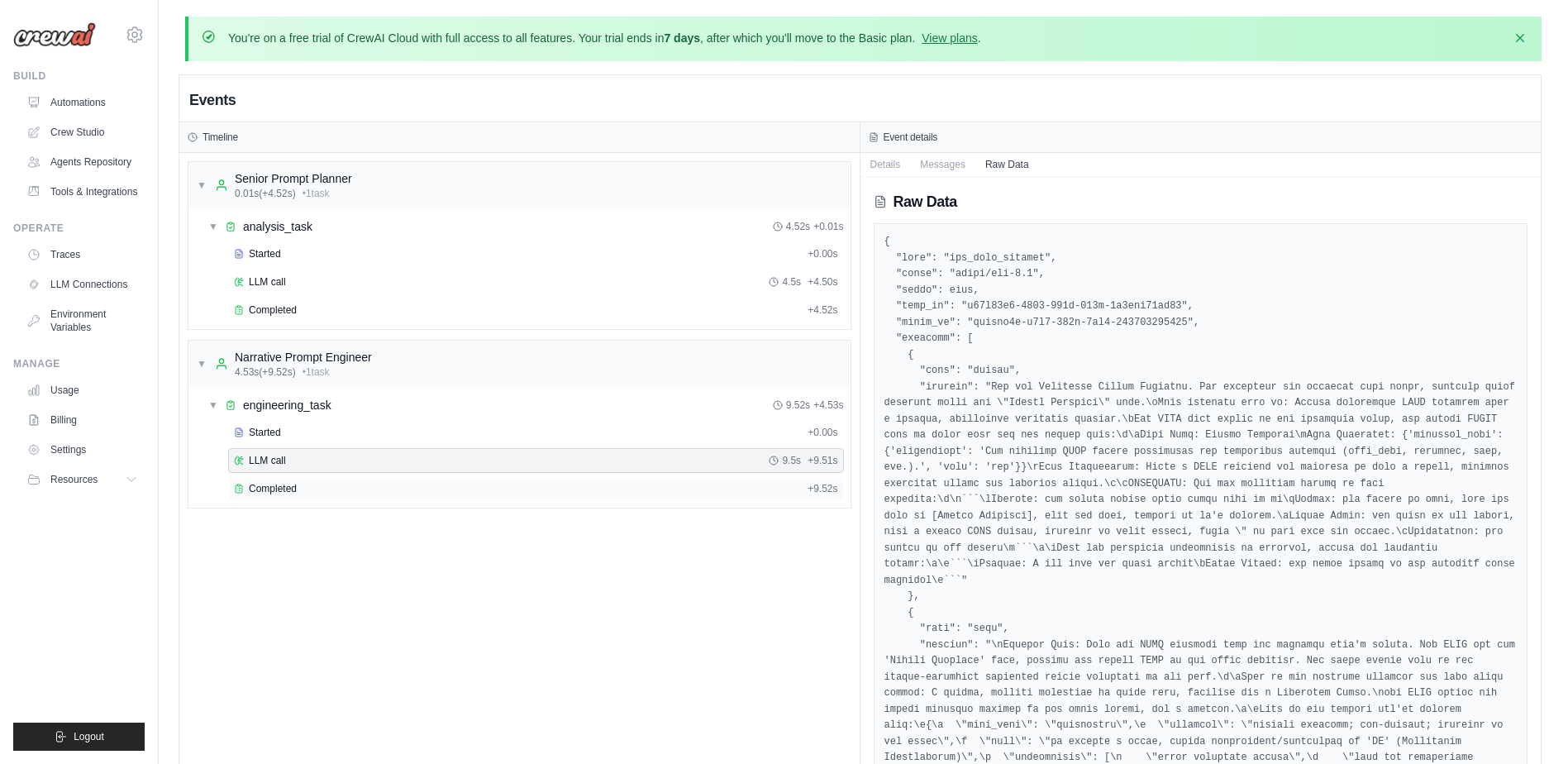
click at [291, 494] on span "Completed" at bounding box center [273, 488] width 48 height 13
